Goal: Task Accomplishment & Management: Complete application form

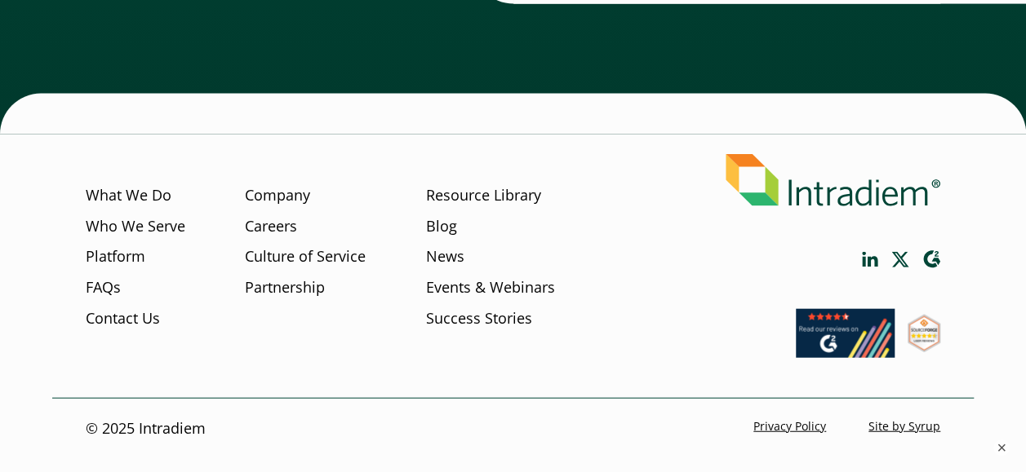
scroll to position [4968, 0]
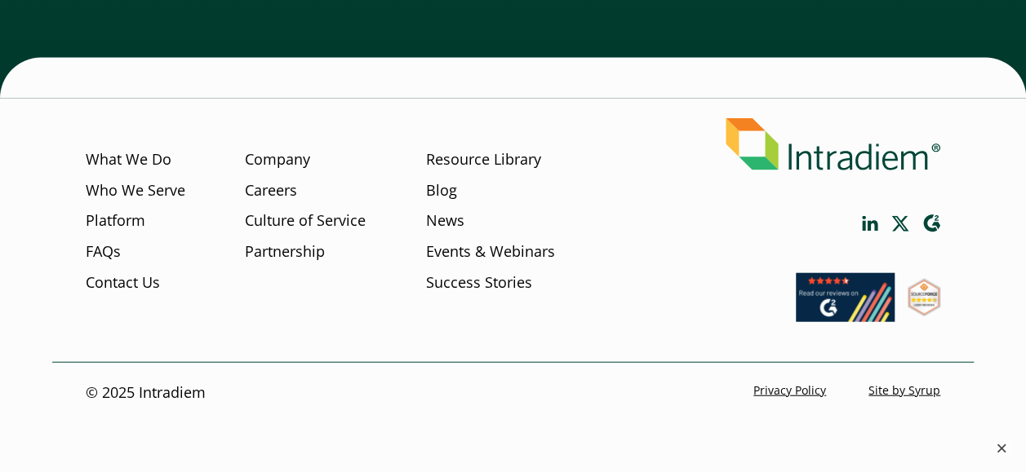
click at [1002, 447] on button "×" at bounding box center [1001, 448] width 20 height 20
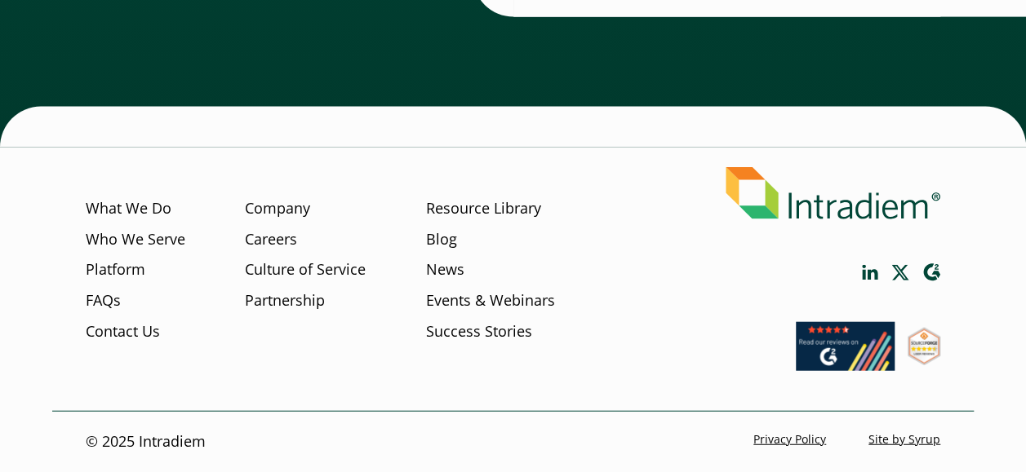
scroll to position [4919, 0]
click at [279, 239] on link "Careers" at bounding box center [271, 239] width 52 height 21
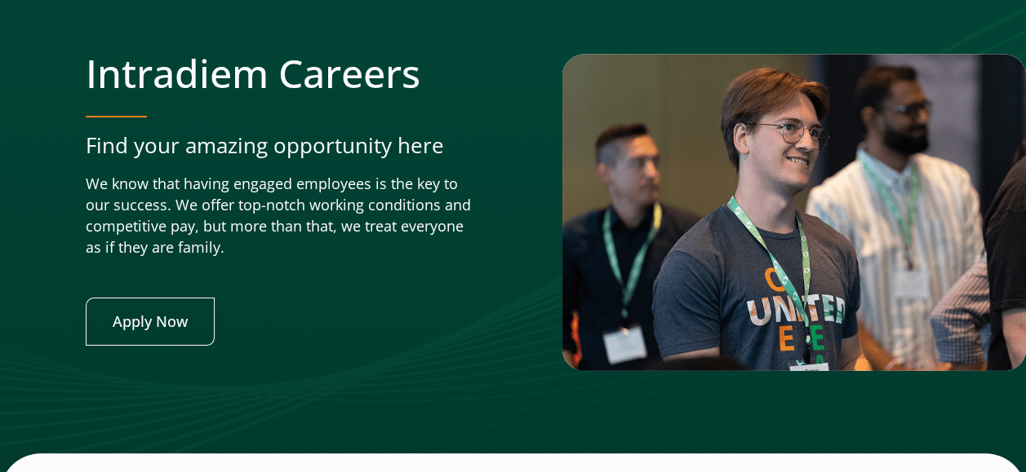
scroll to position [6178, 0]
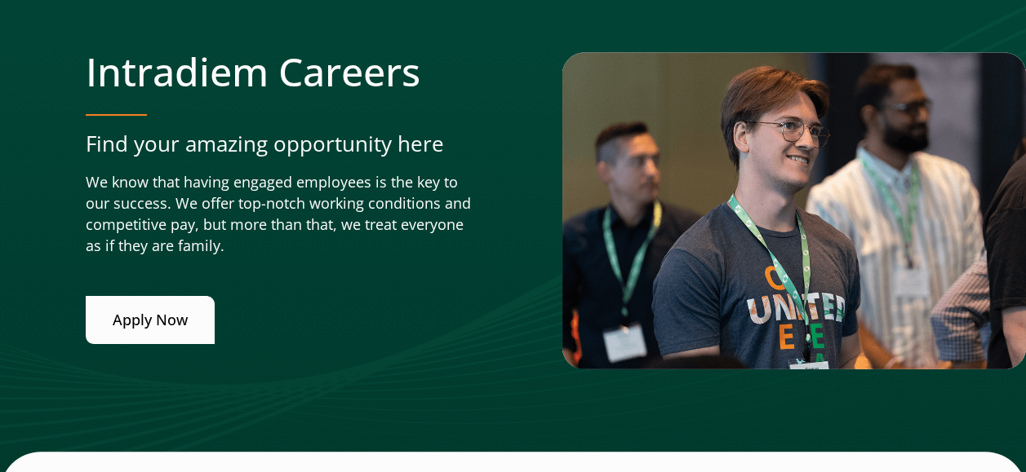
click at [131, 306] on link "Apply Now" at bounding box center [150, 320] width 129 height 48
